Goal: Find specific page/section: Find specific page/section

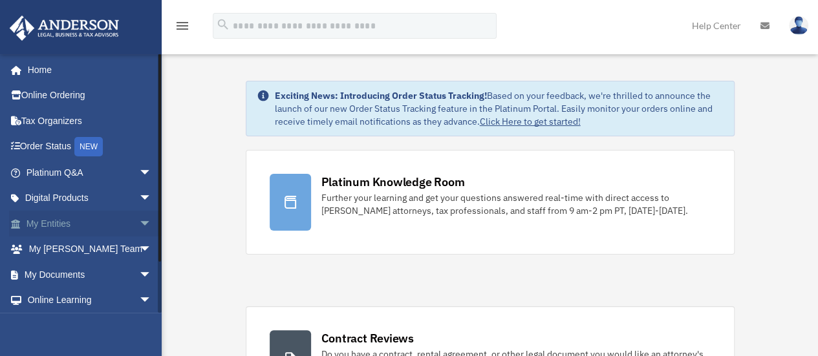
click at [139, 224] on span "arrow_drop_down" at bounding box center [152, 224] width 26 height 27
click at [94, 248] on link "Overview" at bounding box center [94, 250] width 153 height 26
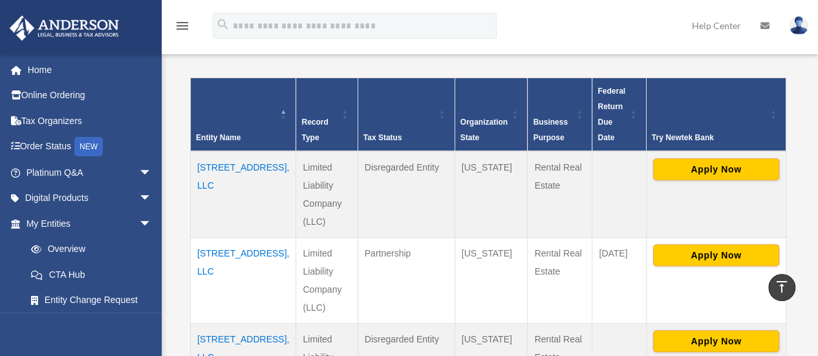
scroll to position [323, 0]
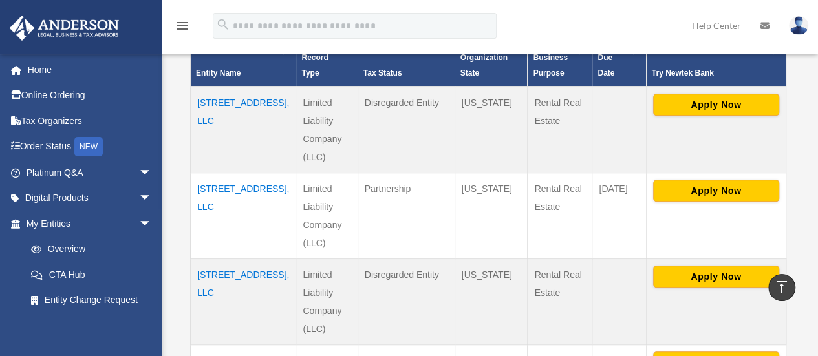
click at [228, 259] on td "[STREET_ADDRESS], LLC" at bounding box center [243, 302] width 105 height 86
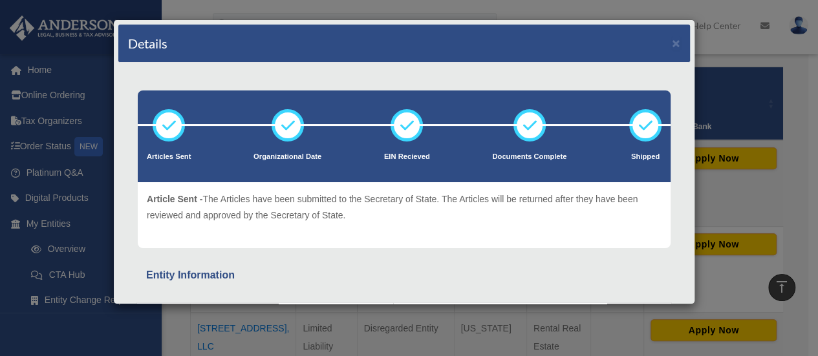
scroll to position [194, 0]
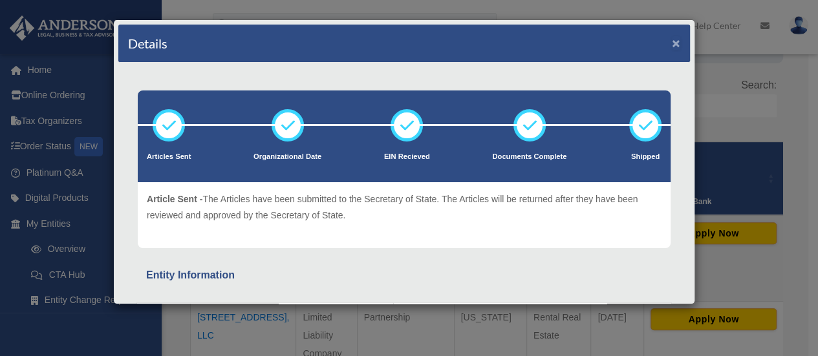
click at [672, 44] on button "×" at bounding box center [676, 43] width 8 height 14
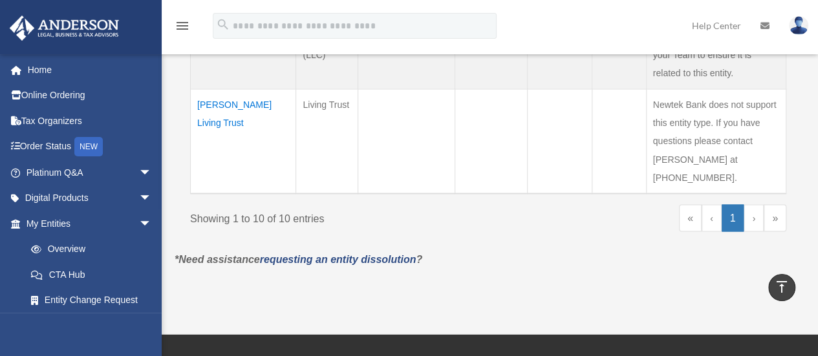
scroll to position [1099, 0]
